Goal: Use online tool/utility: Utilize a website feature to perform a specific function

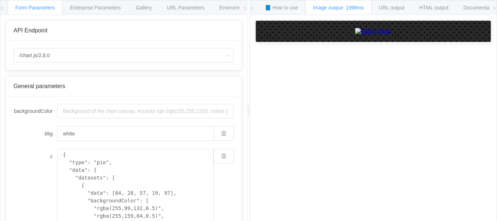
click at [244, 8] on icon at bounding box center [245, 8] width 4 height 4
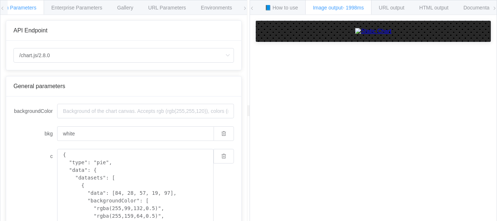
click at [244, 8] on icon at bounding box center [245, 8] width 4 height 4
click at [493, 7] on div "📘 How to use Image output - 1998ms URL output HTML output Documentation 🕷 Found…" at bounding box center [373, 7] width 247 height 15
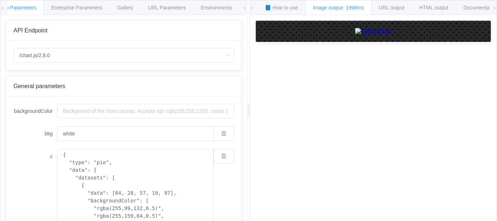
click at [493, 7] on icon at bounding box center [495, 8] width 4 height 4
